Goal: Task Accomplishment & Management: Use online tool/utility

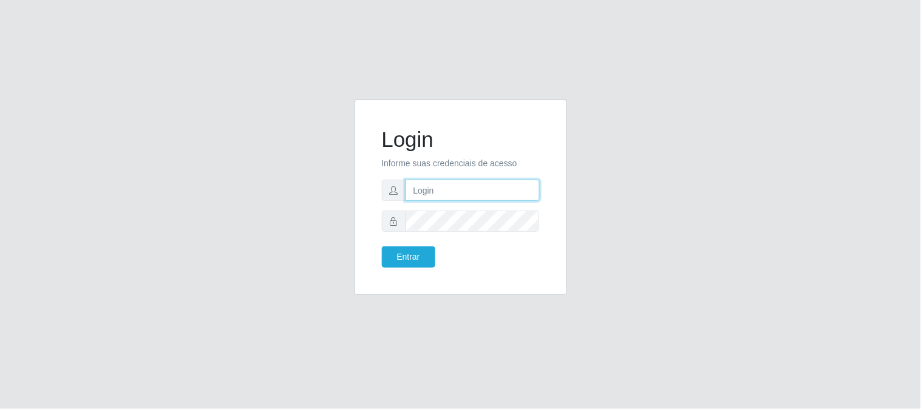
click at [500, 194] on input "text" at bounding box center [473, 190] width 134 height 21
type input "[EMAIL_ADDRESS][DOMAIN_NAME]"
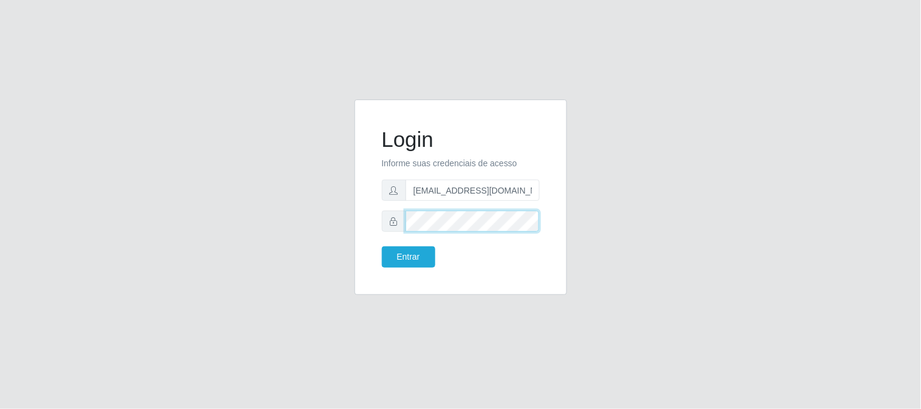
click at [382, 247] on button "Entrar" at bounding box center [408, 257] width 53 height 21
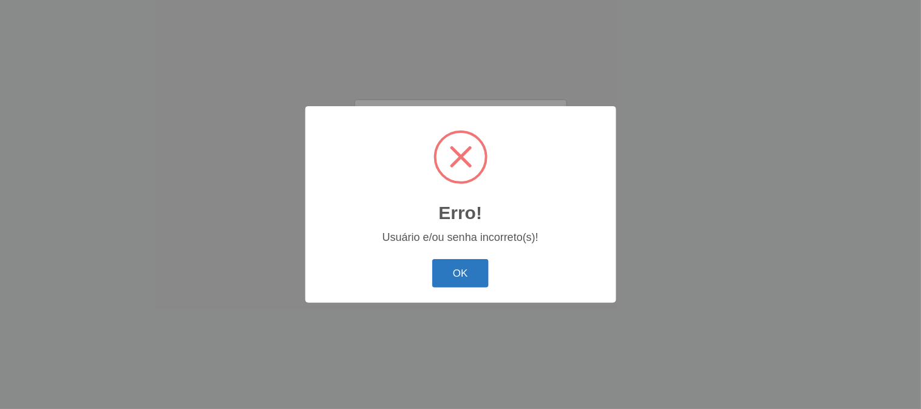
click at [463, 273] on button "OK" at bounding box center [460, 273] width 56 height 29
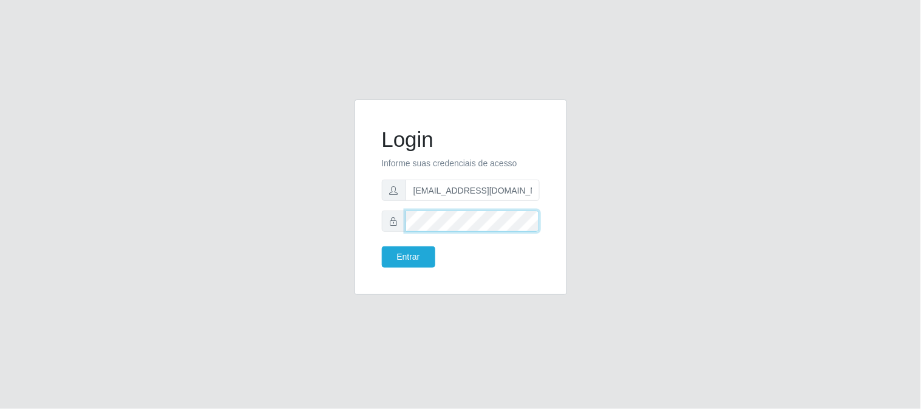
click at [382, 247] on button "Entrar" at bounding box center [408, 257] width 53 height 21
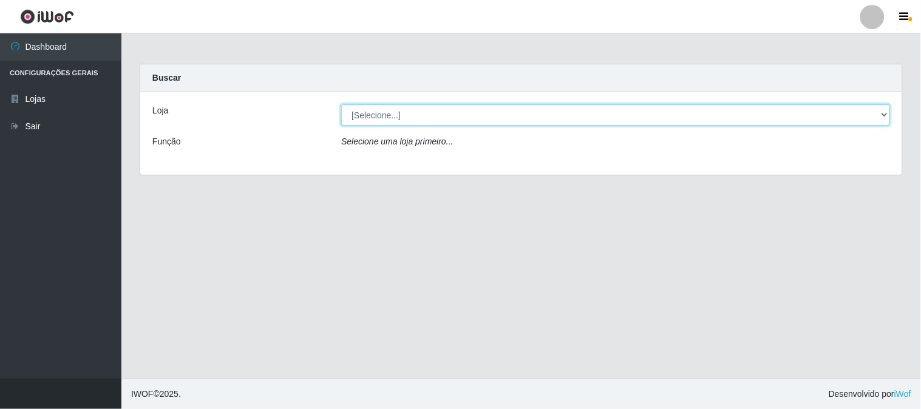
click at [427, 110] on select "[Selecione...] Queiroz Atacadão - [GEOGRAPHIC_DATA]" at bounding box center [615, 114] width 549 height 21
select select "464"
click at [341, 104] on select "[Selecione...] Queiroz Atacadão - [GEOGRAPHIC_DATA]" at bounding box center [615, 114] width 549 height 21
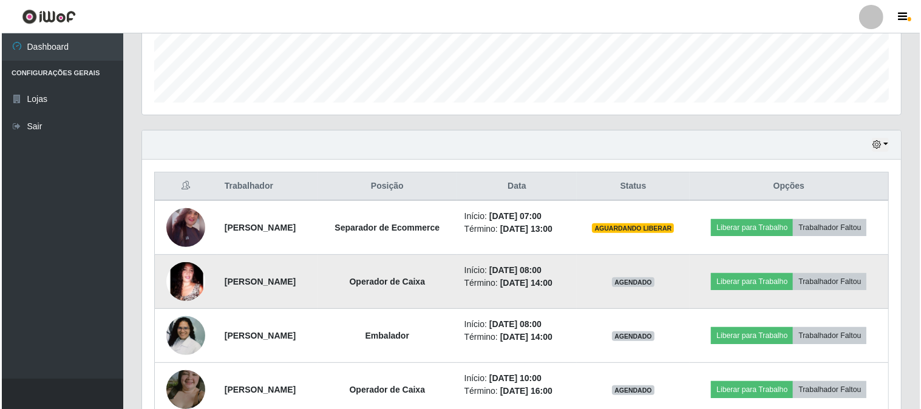
scroll to position [302, 0]
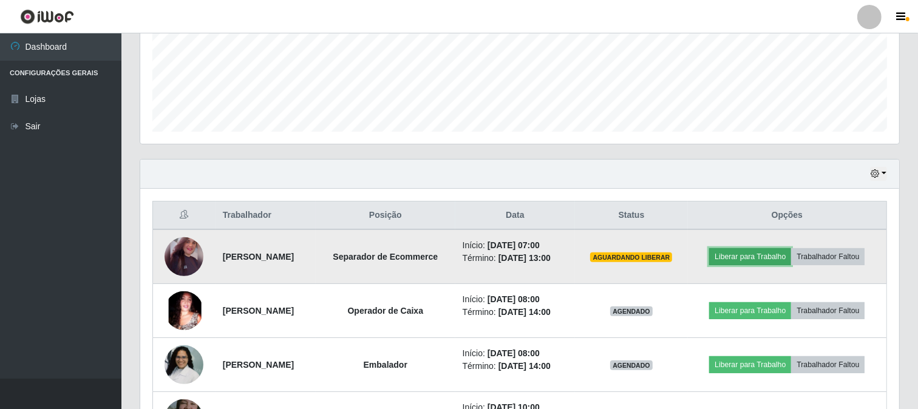
click at [761, 256] on button "Liberar para Trabalho" at bounding box center [750, 256] width 82 height 17
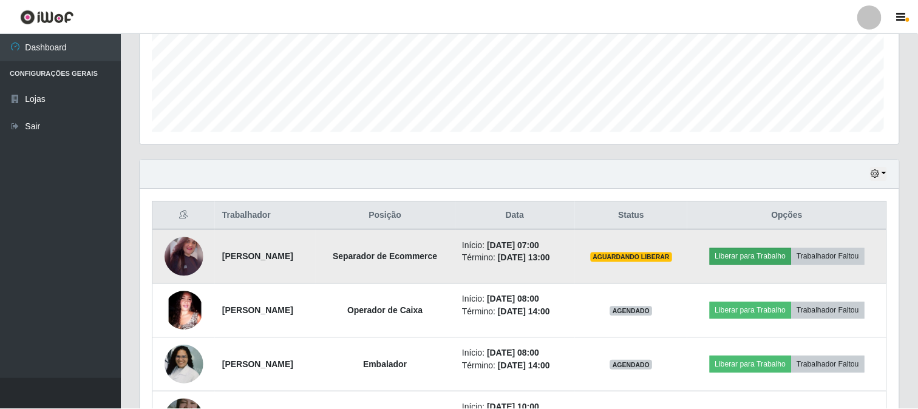
scroll to position [251, 751]
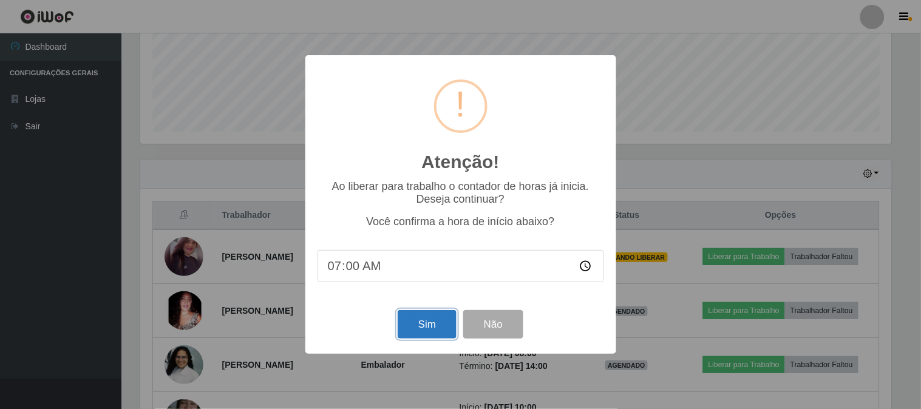
click at [432, 333] on button "Sim" at bounding box center [427, 324] width 59 height 29
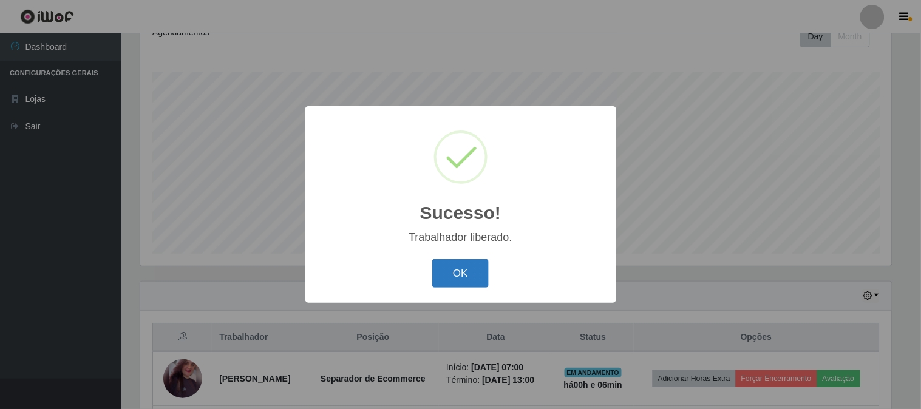
click at [454, 270] on button "OK" at bounding box center [460, 273] width 56 height 29
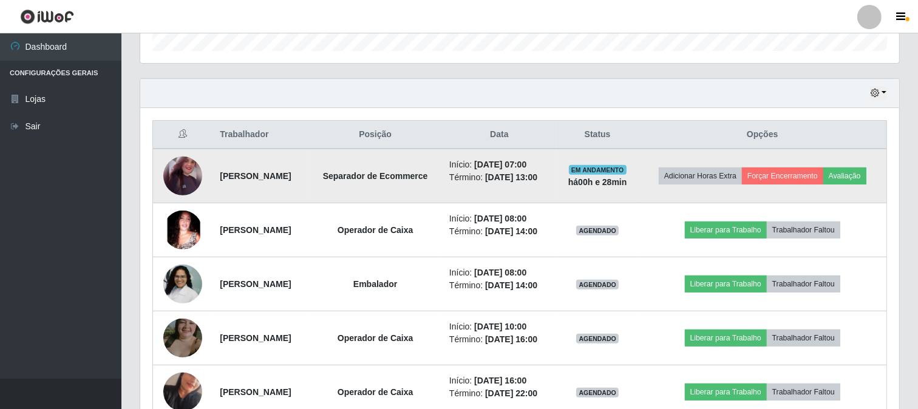
scroll to position [451, 0]
